Goal: Browse casually: Explore the website without a specific task or goal

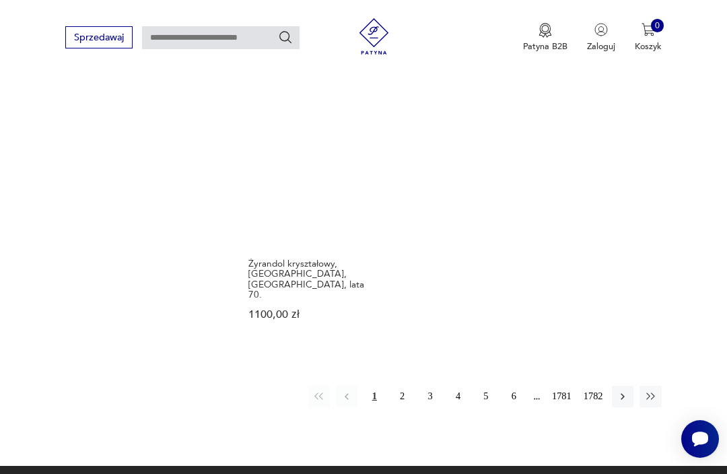
scroll to position [1482, 0]
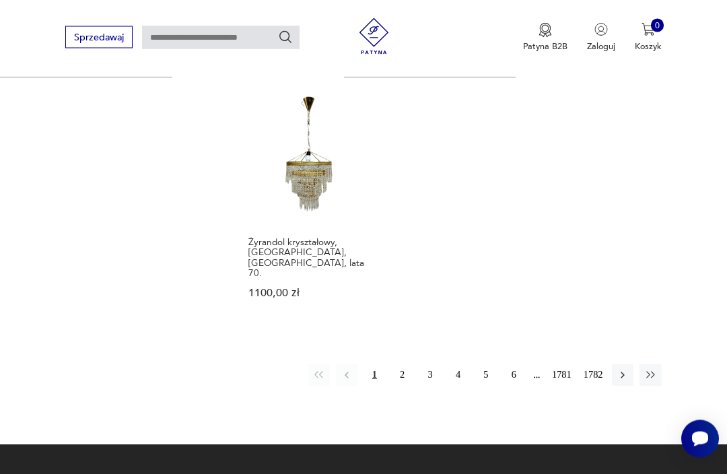
click at [616, 386] on button "button" at bounding box center [623, 376] width 22 height 22
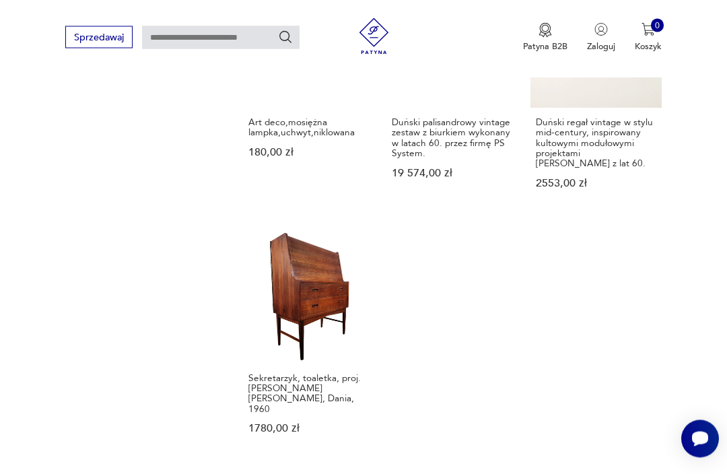
scroll to position [1378, 0]
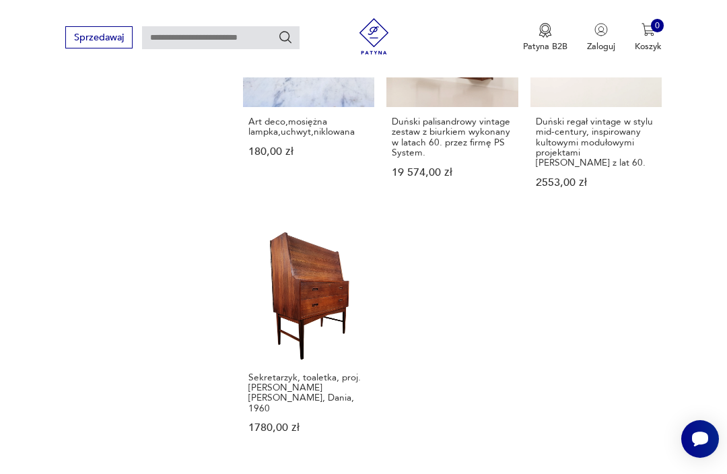
click at [295, 310] on link "Sekretarzyk, toaletka, proj. [PERSON_NAME] [PERSON_NAME], Dania, 1960 1780,00 zł" at bounding box center [308, 344] width 131 height 226
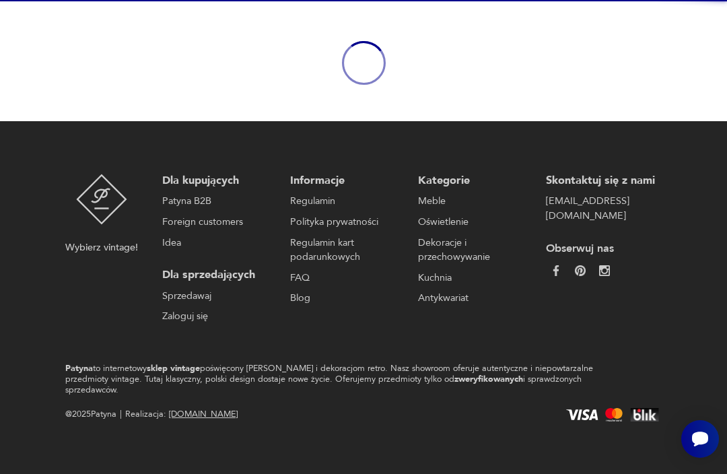
scroll to position [117, 0]
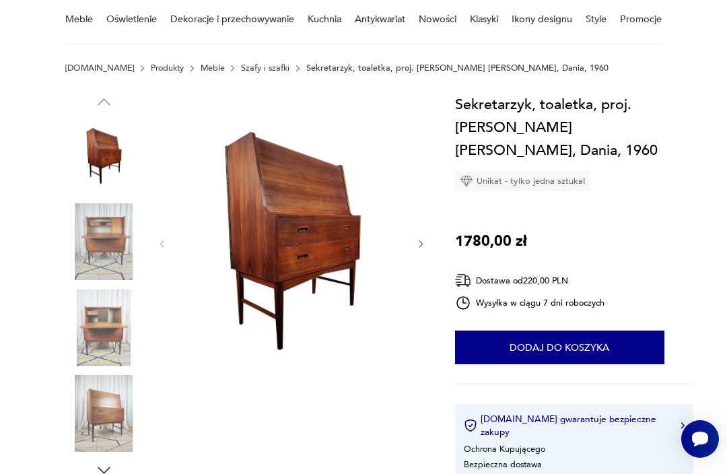
click at [419, 242] on icon "button" at bounding box center [421, 244] width 10 height 10
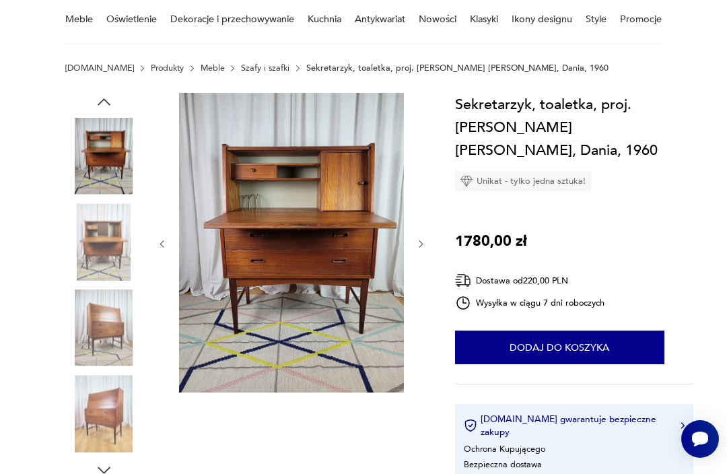
click at [157, 246] on icon "button" at bounding box center [162, 244] width 10 height 10
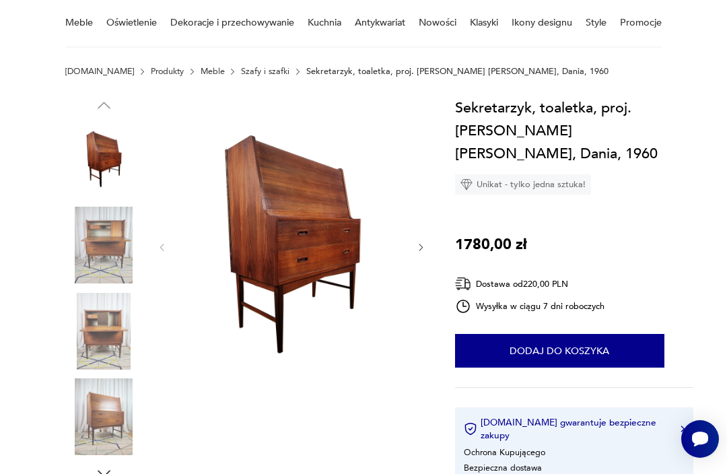
scroll to position [113, 0]
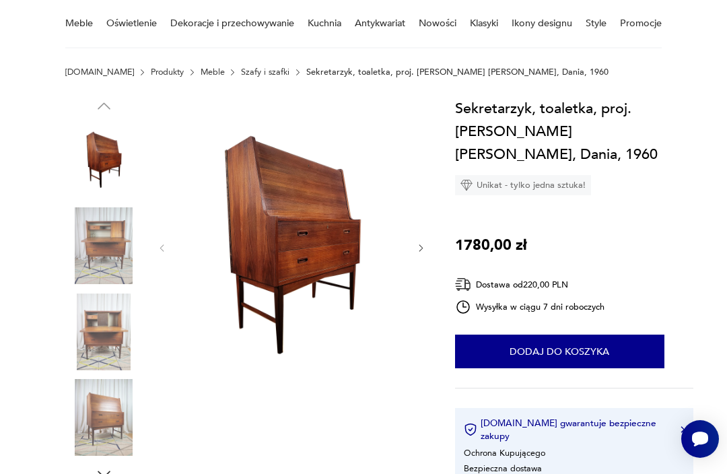
click at [421, 248] on icon "button" at bounding box center [421, 248] width 10 height 10
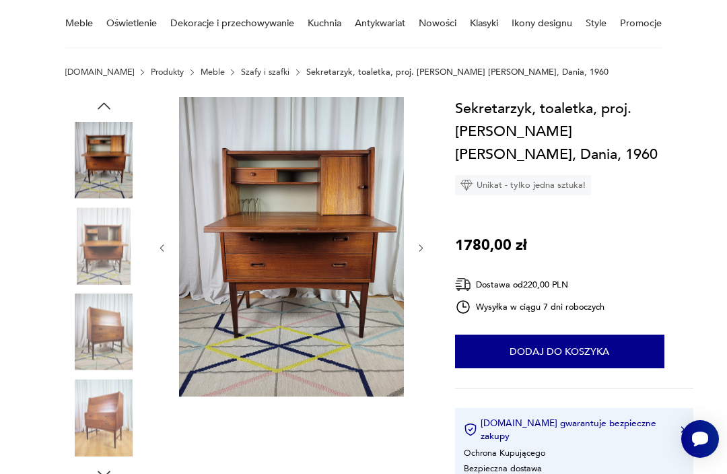
click at [424, 250] on icon "button" at bounding box center [421, 248] width 10 height 10
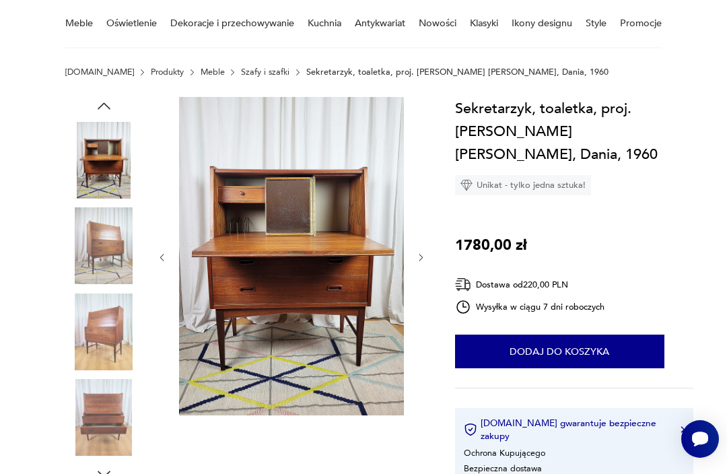
click at [424, 254] on icon "button" at bounding box center [421, 257] width 10 height 10
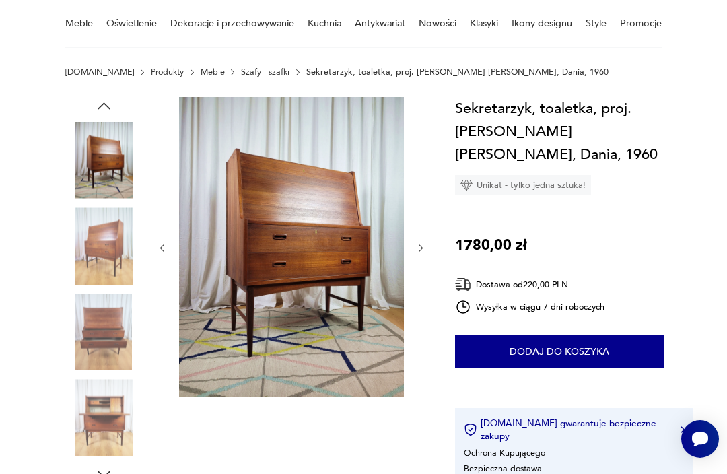
click at [419, 252] on icon "button" at bounding box center [421, 248] width 10 height 10
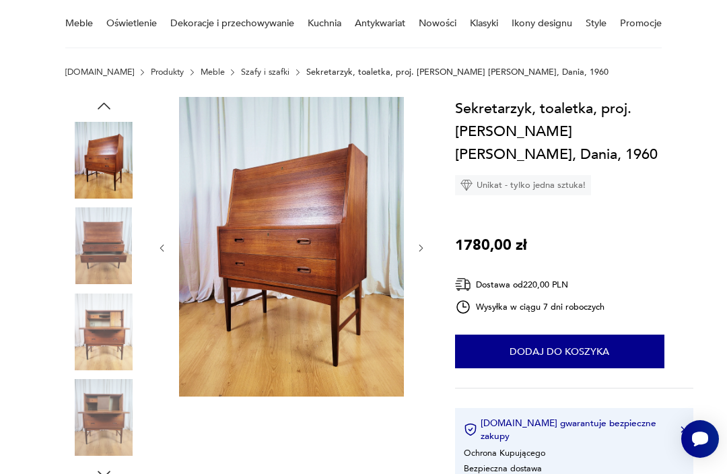
click at [417, 252] on icon "button" at bounding box center [421, 248] width 10 height 10
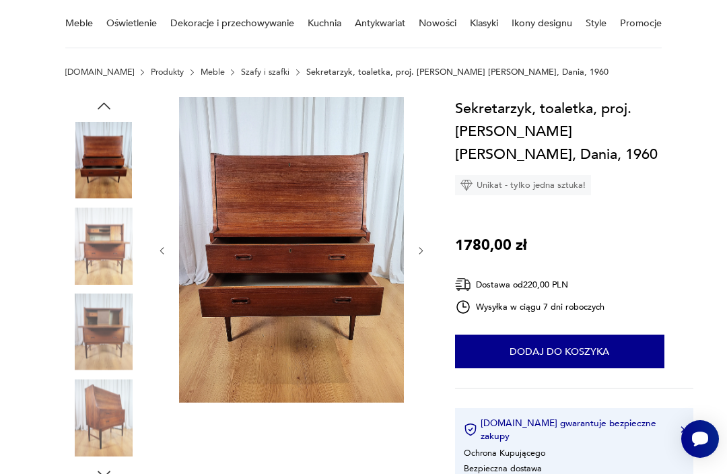
click at [419, 253] on icon "button" at bounding box center [421, 251] width 10 height 10
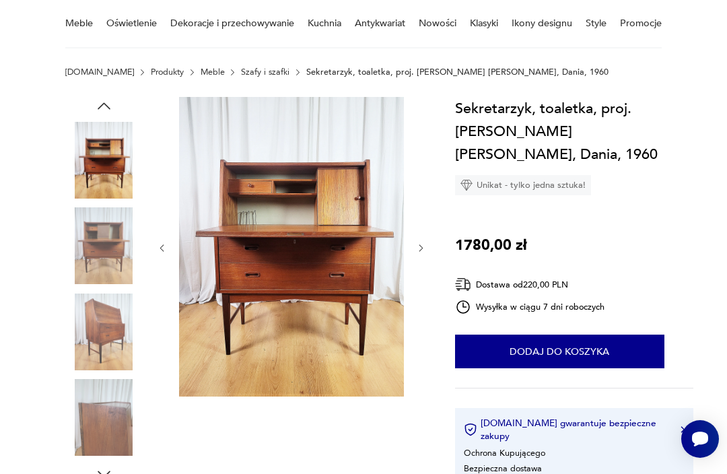
click at [419, 252] on icon "button" at bounding box center [421, 248] width 10 height 10
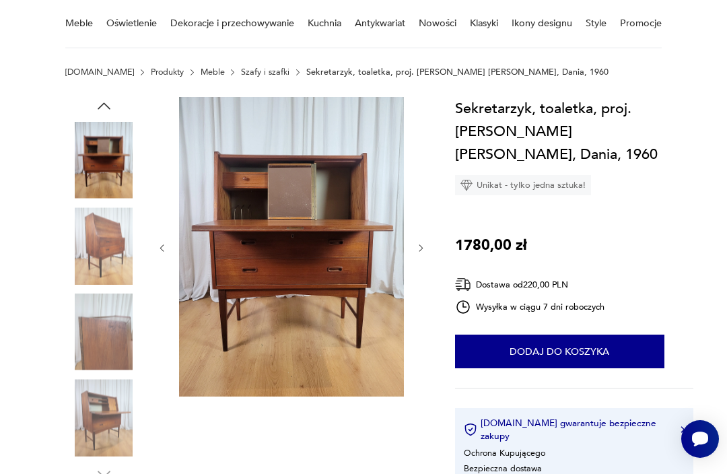
click at [416, 252] on icon "button" at bounding box center [421, 248] width 10 height 10
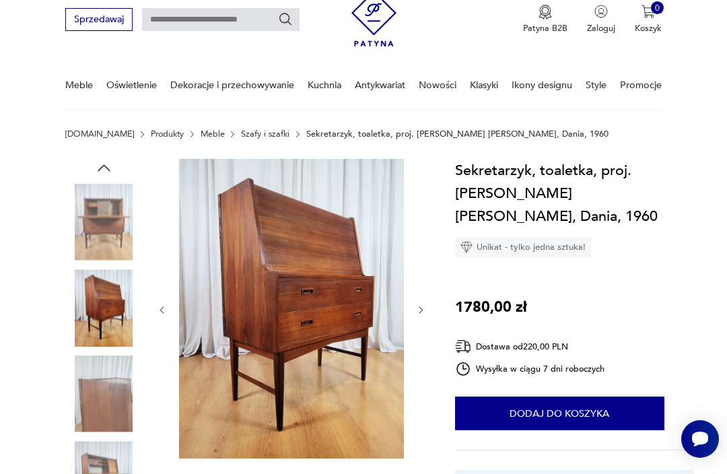
scroll to position [0, 0]
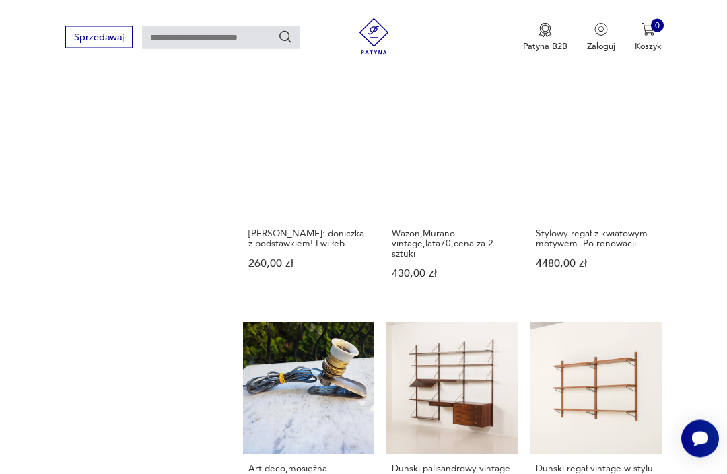
scroll to position [1029, 0]
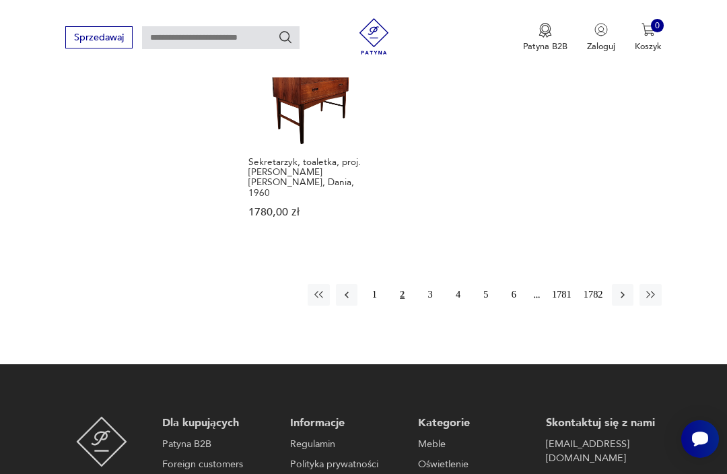
click at [620, 288] on button "button" at bounding box center [623, 295] width 22 height 22
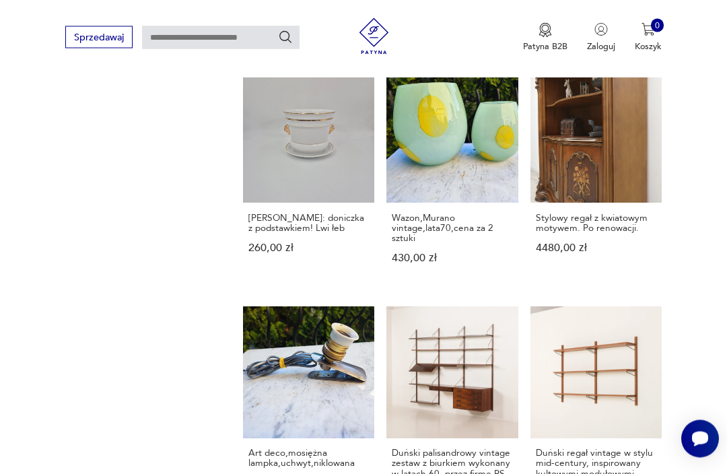
click at [622, 53] on div "Wysoki stolik karciak, konsola w stylu ludwikowskim 800,00 zł" at bounding box center [595, 10] width 131 height 84
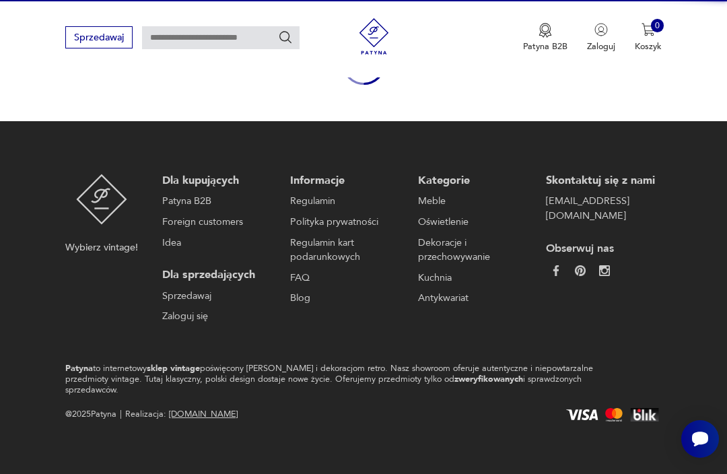
scroll to position [117, 0]
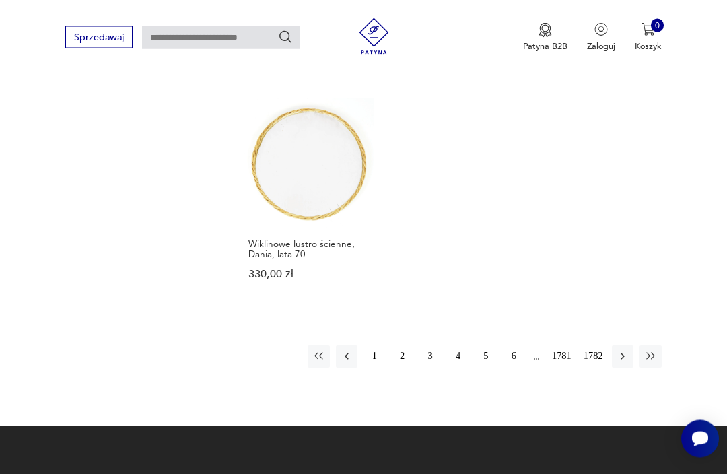
scroll to position [1513, 0]
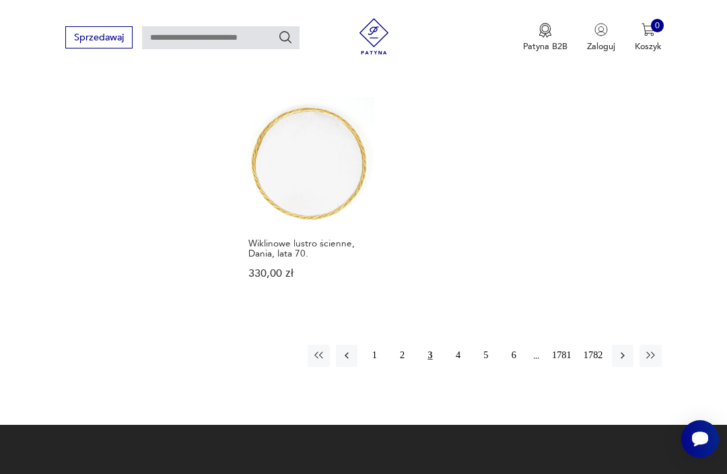
click at [619, 357] on icon "button" at bounding box center [623, 355] width 12 height 12
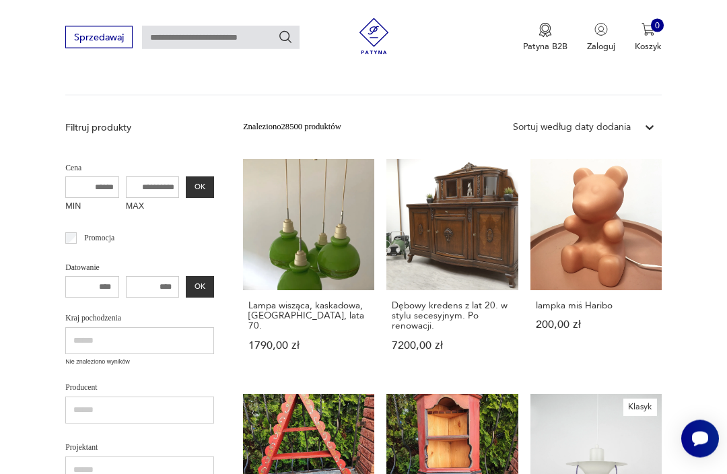
scroll to position [146, 0]
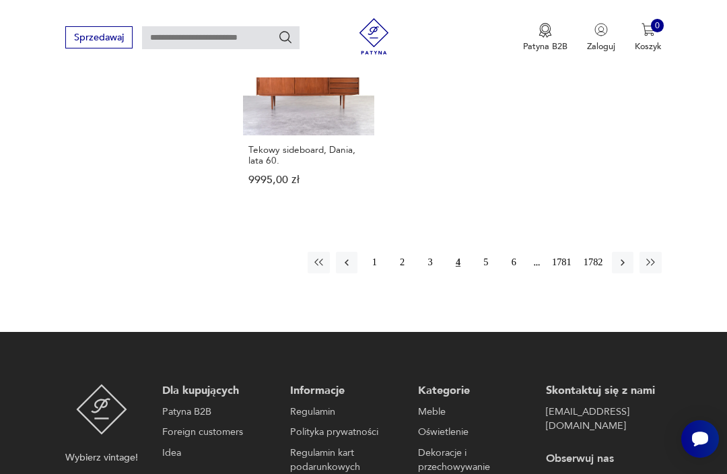
click at [622, 259] on icon "button" at bounding box center [623, 262] width 4 height 7
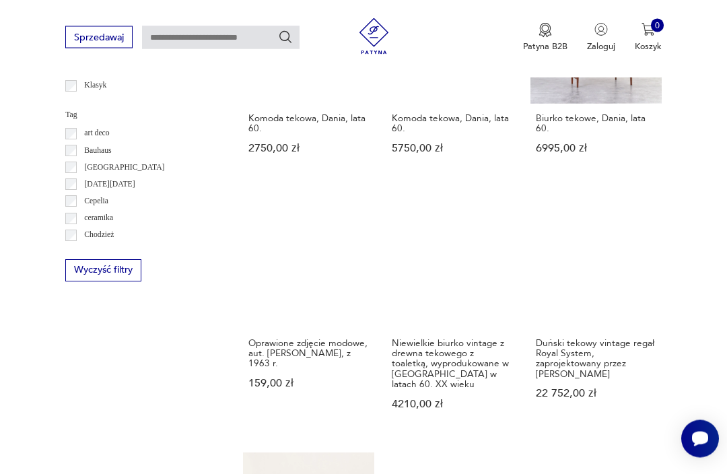
scroll to position [657, 0]
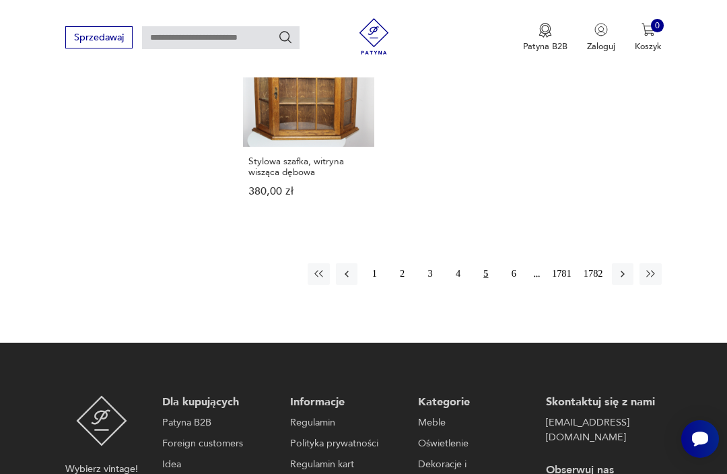
click at [621, 285] on button "button" at bounding box center [623, 274] width 22 height 22
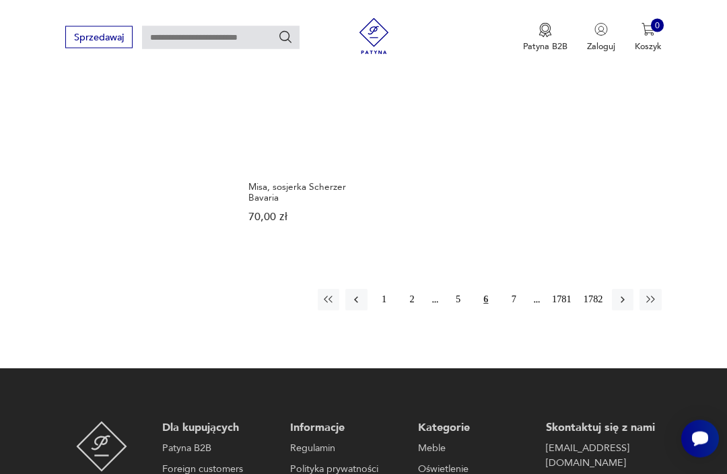
scroll to position [1548, 0]
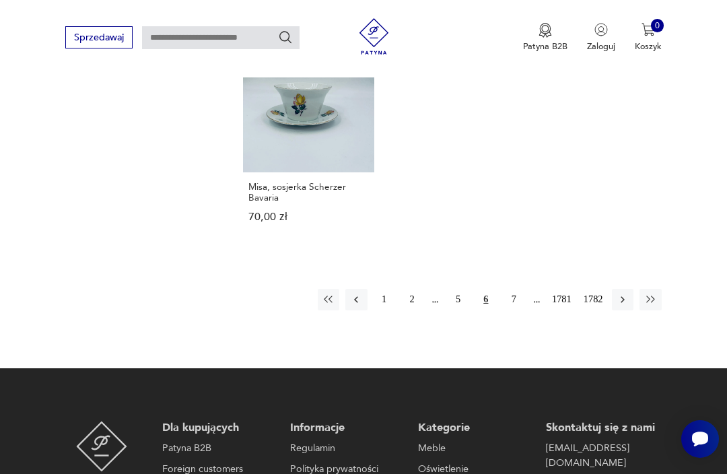
click at [621, 310] on button "button" at bounding box center [623, 300] width 22 height 22
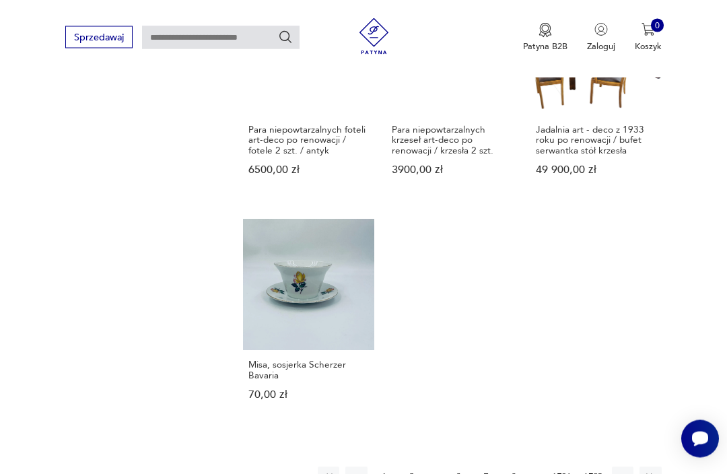
scroll to position [146, 0]
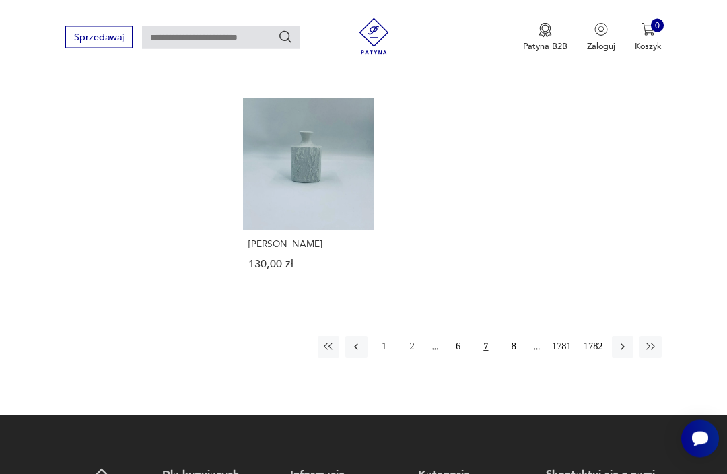
click at [623, 353] on icon "button" at bounding box center [623, 347] width 12 height 12
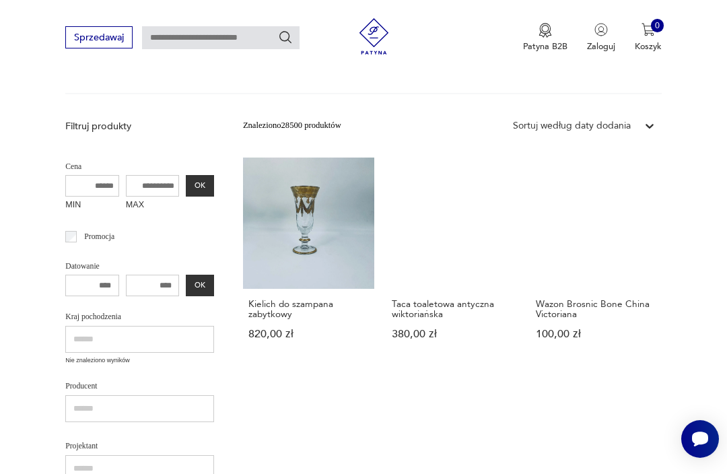
scroll to position [146, 0]
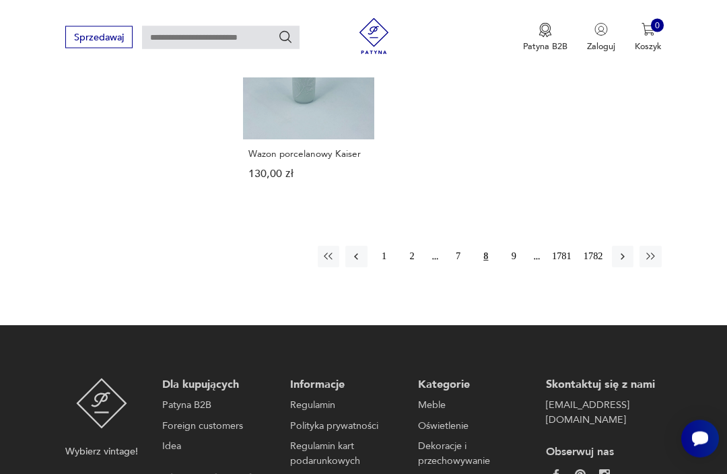
click at [626, 263] on icon "button" at bounding box center [623, 257] width 12 height 12
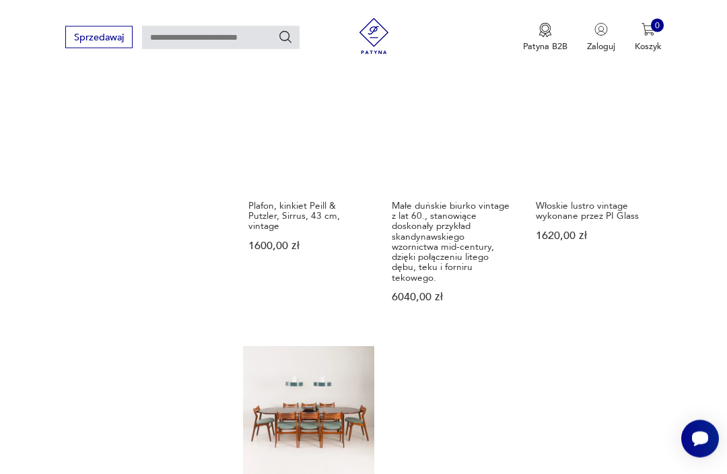
scroll to position [1020, 0]
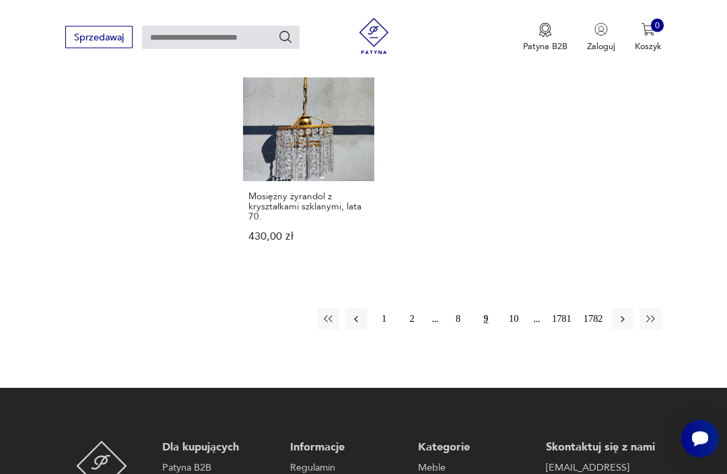
click at [633, 308] on button "button" at bounding box center [623, 319] width 22 height 22
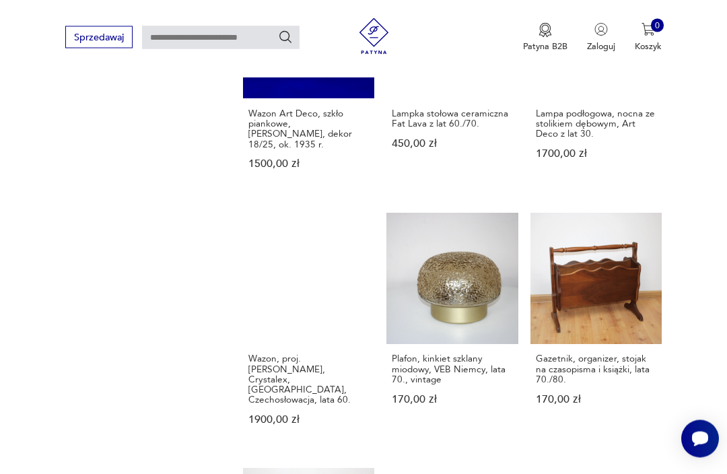
scroll to position [1181, 0]
